Goal: Contribute content: Contribute content

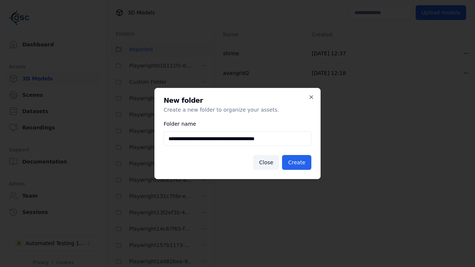
scroll to position [1550, 0]
type input "**********"
click at [297, 162] on button "Create" at bounding box center [296, 162] width 29 height 15
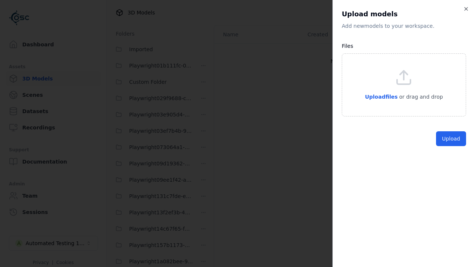
click at [452, 146] on button "Upload" at bounding box center [451, 138] width 30 height 15
